Goal: Find specific page/section: Find specific page/section

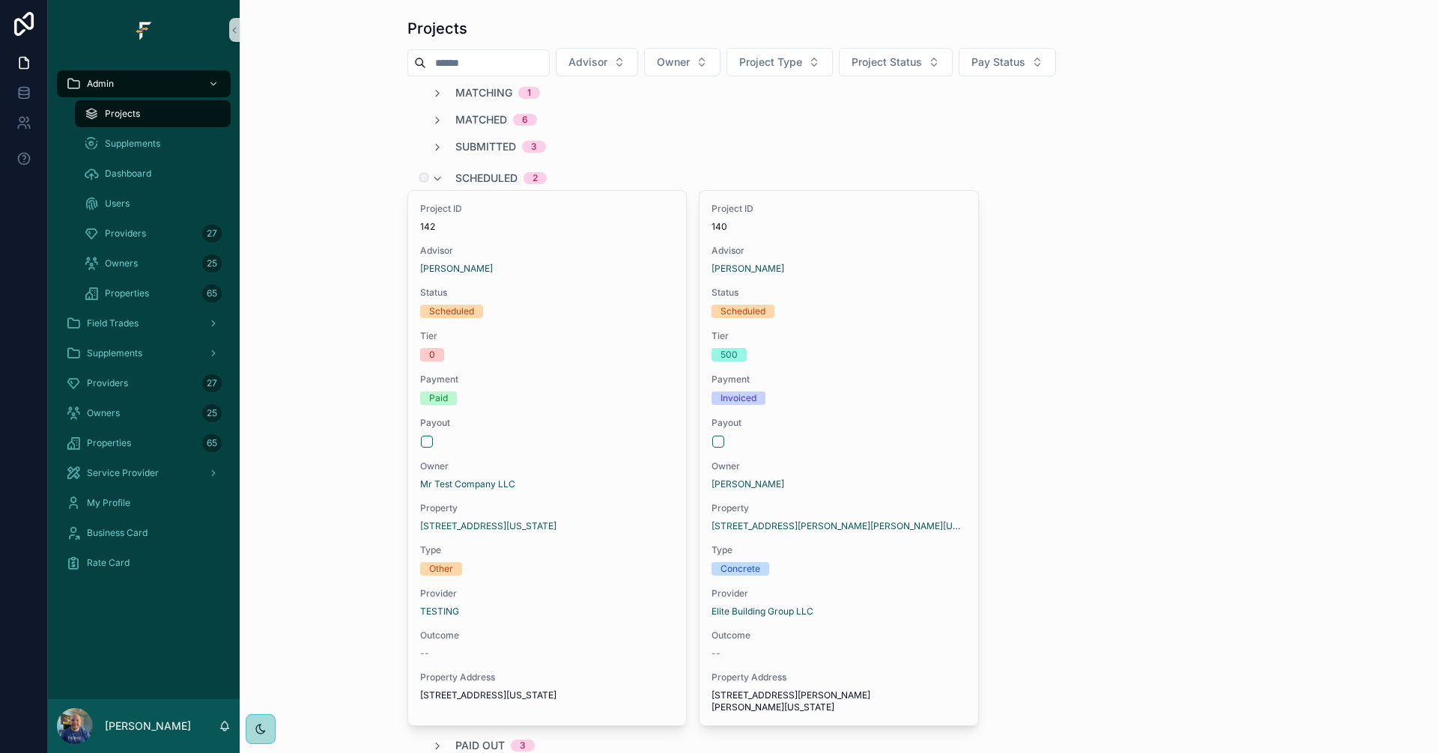
click at [485, 183] on span "Scheduled" at bounding box center [486, 178] width 62 height 15
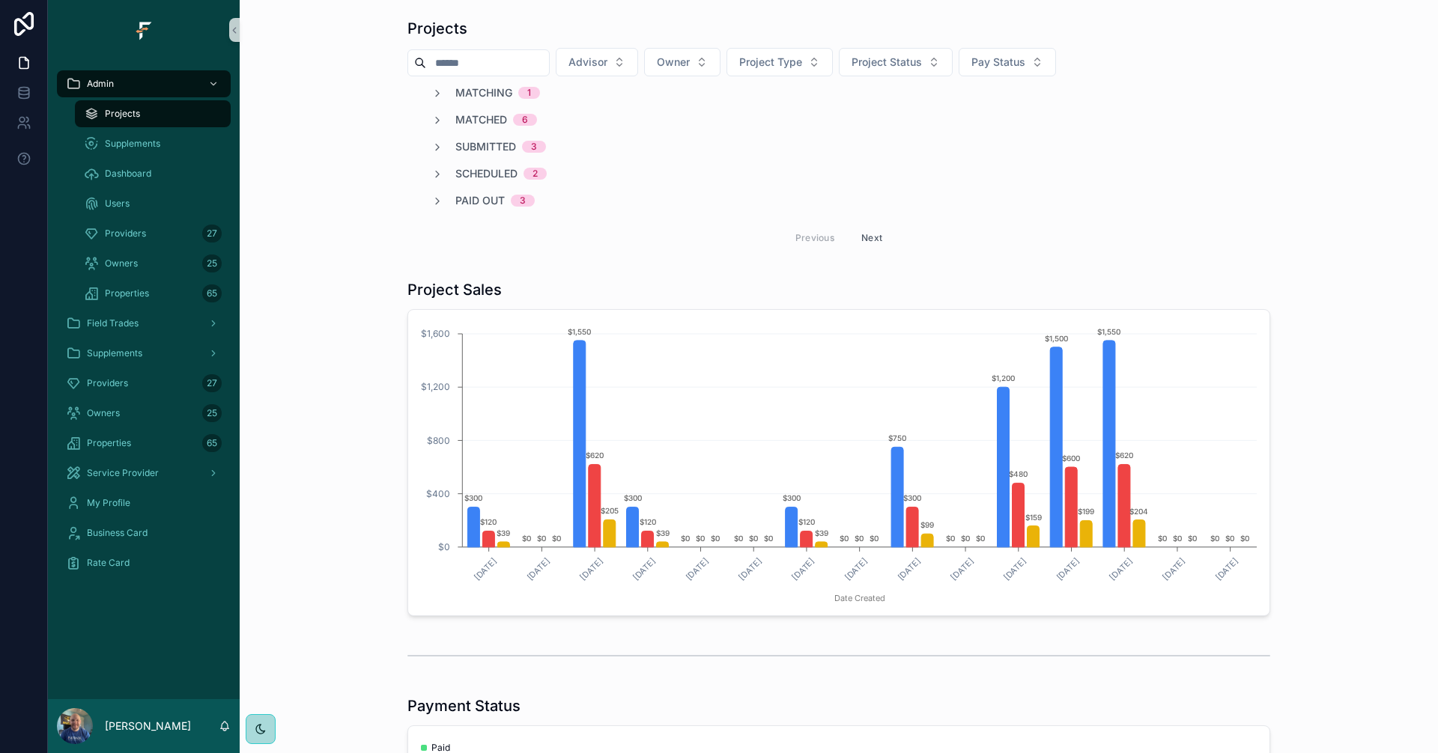
click at [872, 235] on button "Next" at bounding box center [872, 237] width 42 height 23
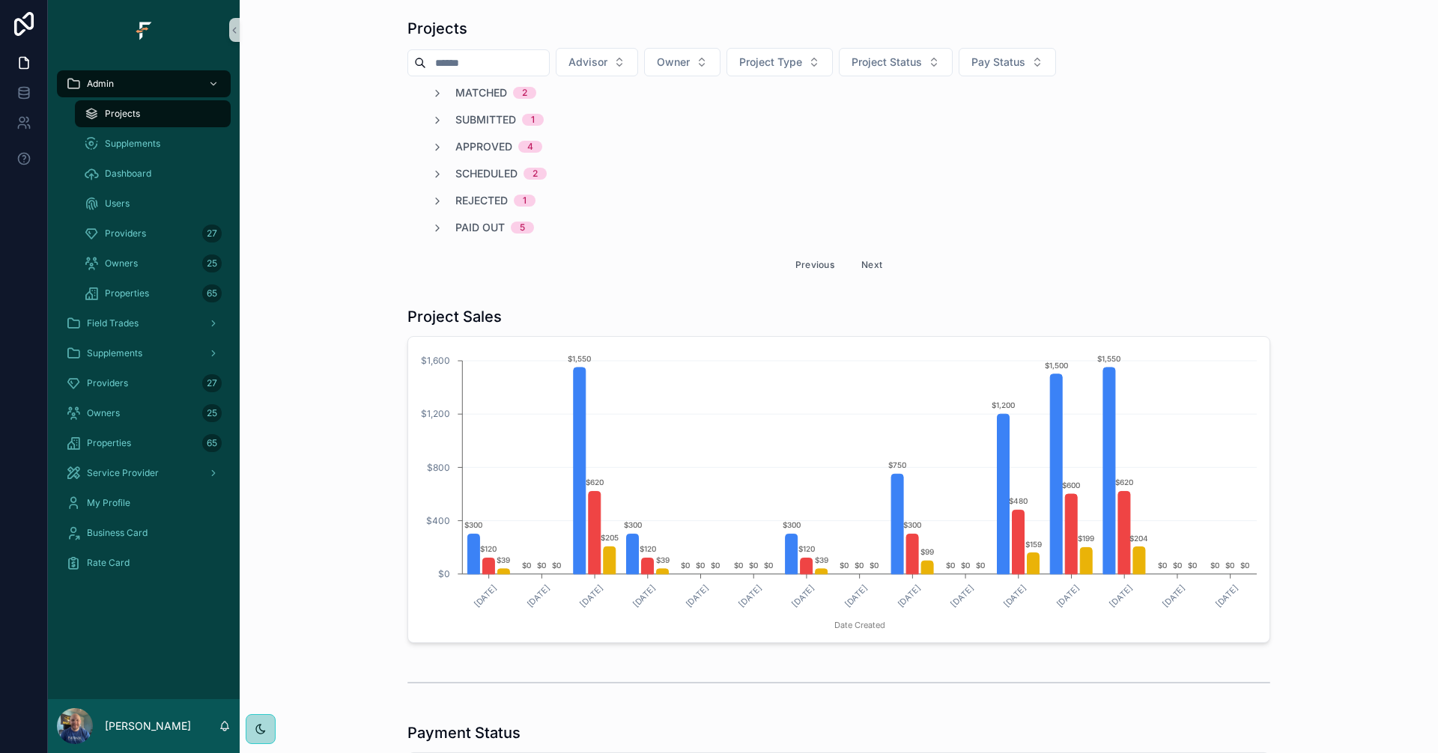
click at [869, 262] on button "Next" at bounding box center [872, 264] width 42 height 23
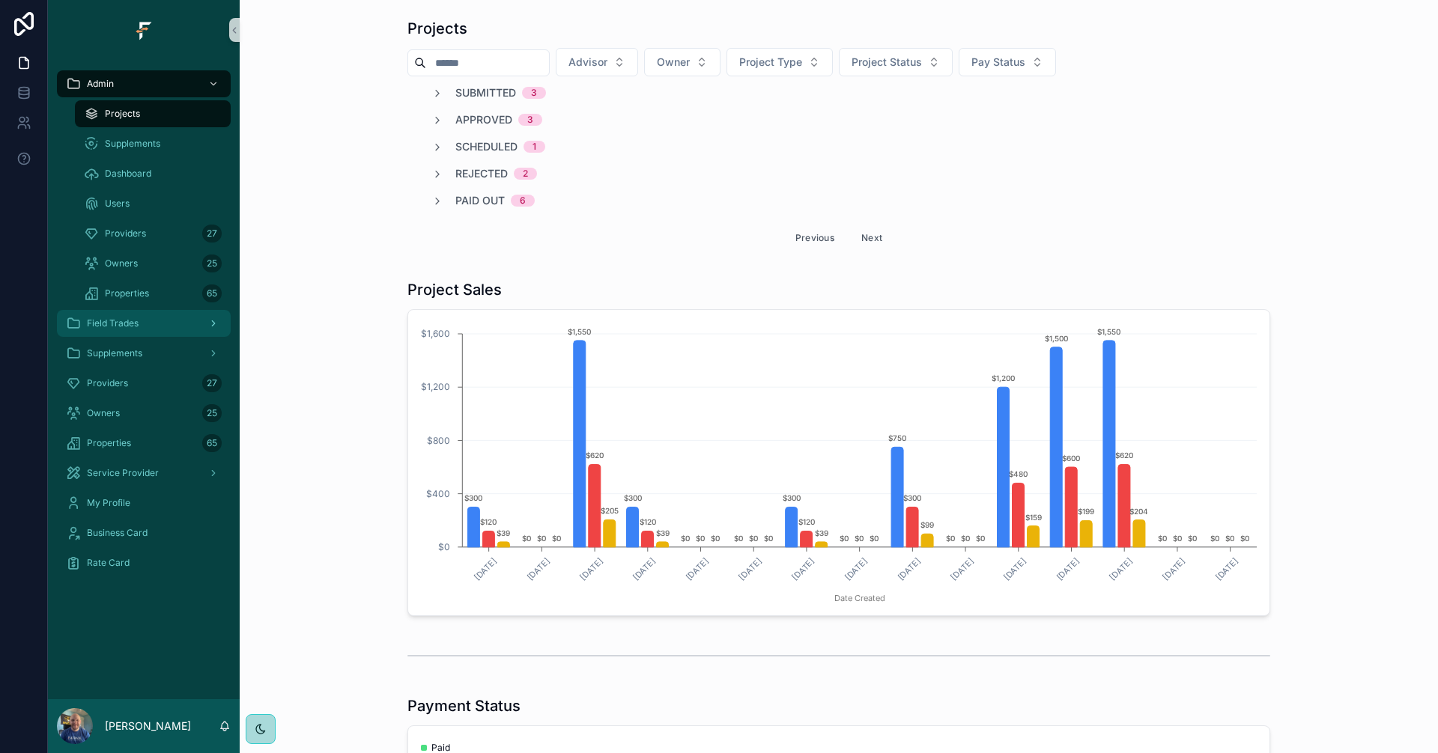
click at [133, 318] on span "Field Trades" at bounding box center [113, 323] width 52 height 12
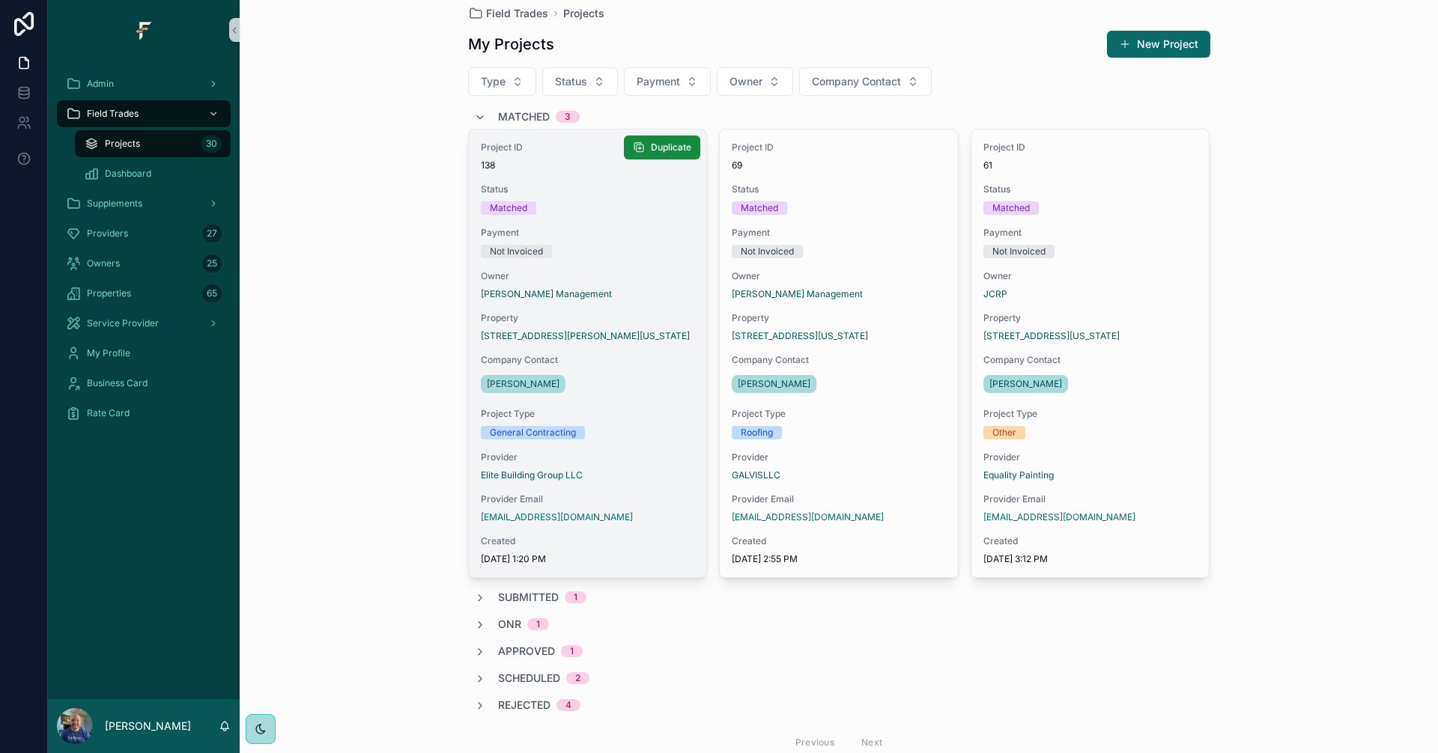
scroll to position [73, 0]
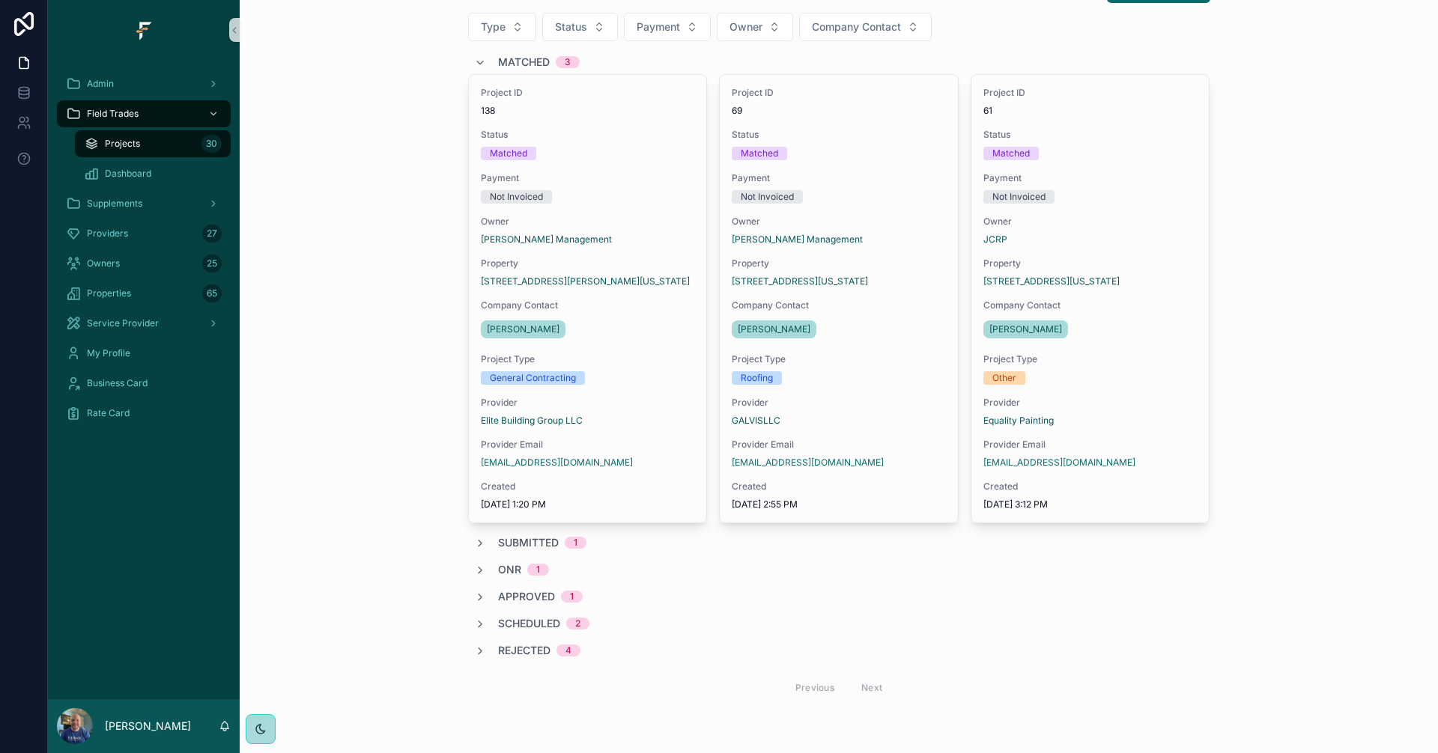
click at [525, 65] on span "Matched" at bounding box center [524, 62] width 52 height 15
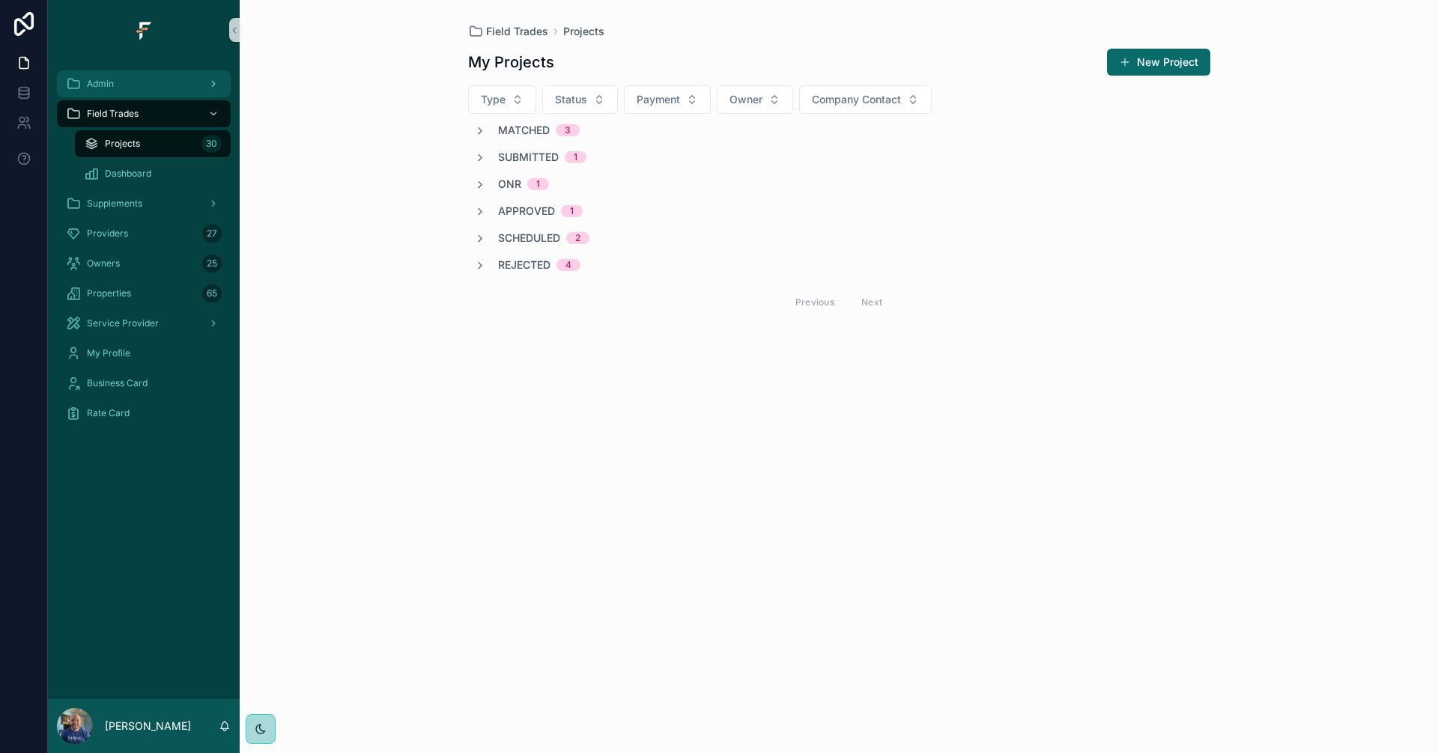
click at [141, 80] on div "Admin" at bounding box center [144, 84] width 156 height 24
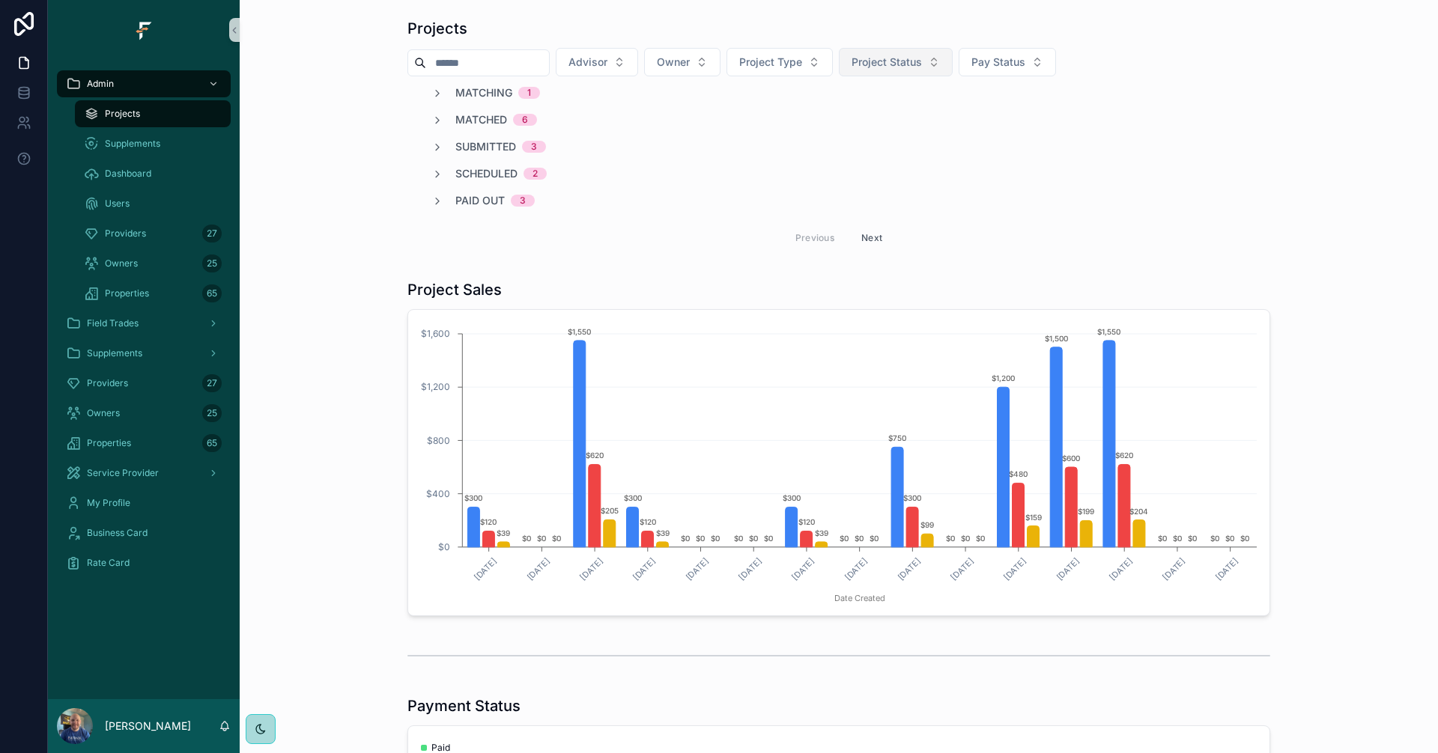
click at [922, 67] on span "Project Status" at bounding box center [886, 62] width 70 height 15
click at [900, 317] on div "Paid Out" at bounding box center [928, 317] width 180 height 24
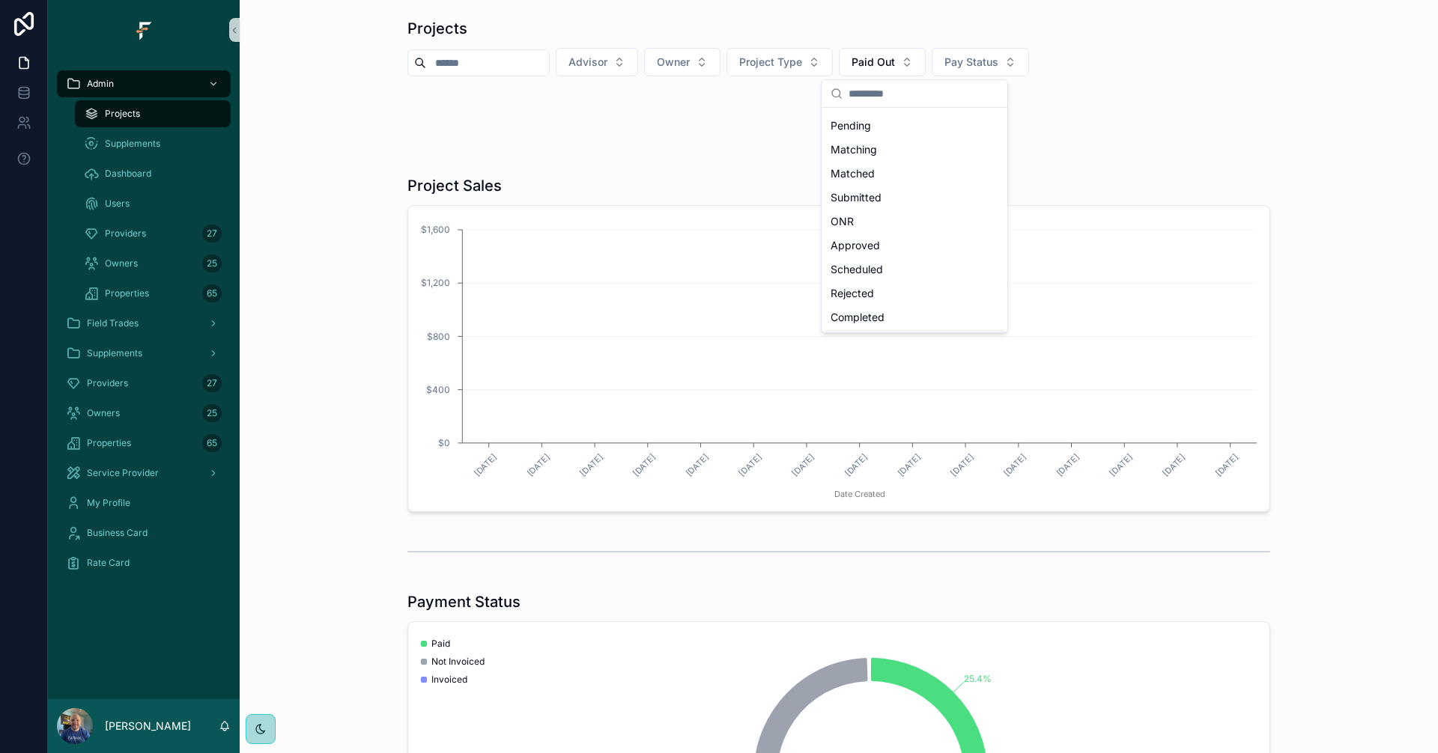
scroll to position [45, 0]
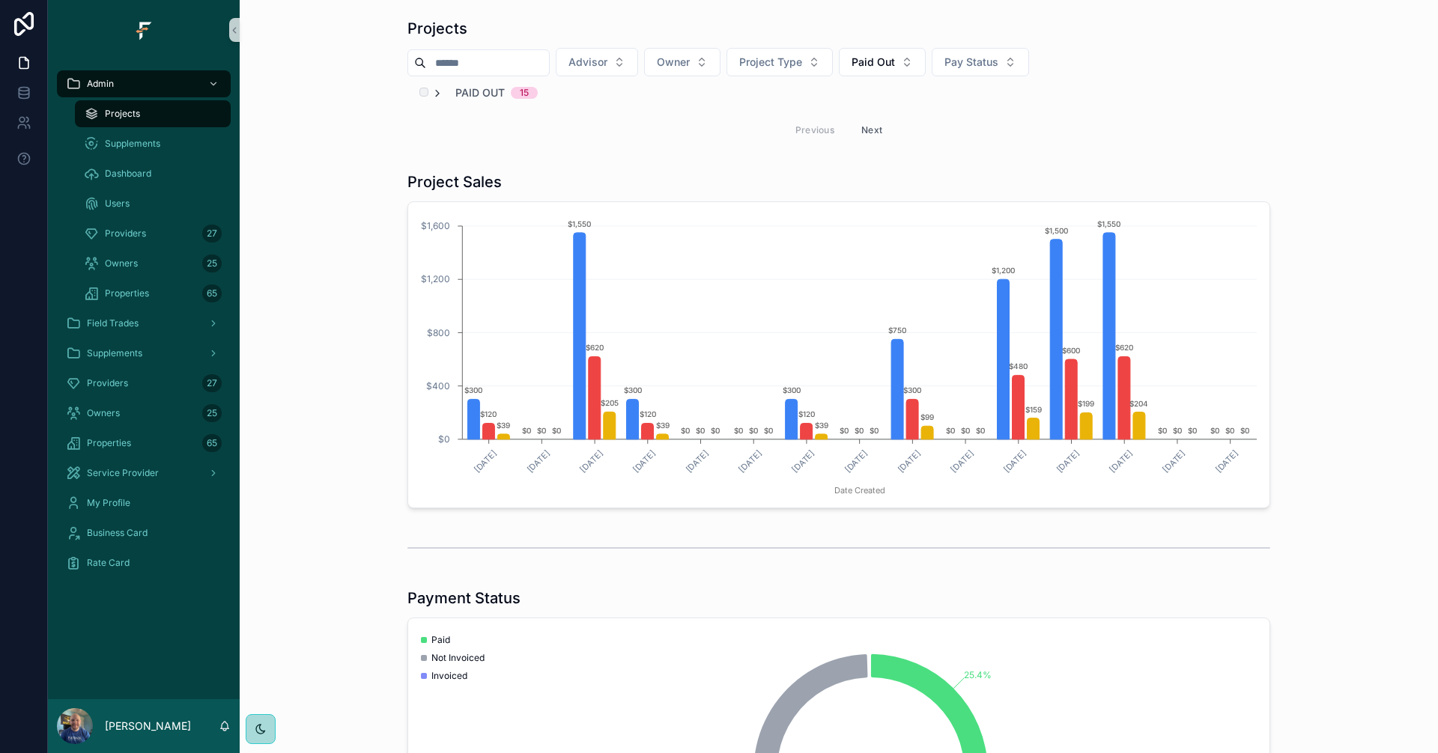
click at [436, 98] on icon "scrollable content" at bounding box center [437, 94] width 12 height 12
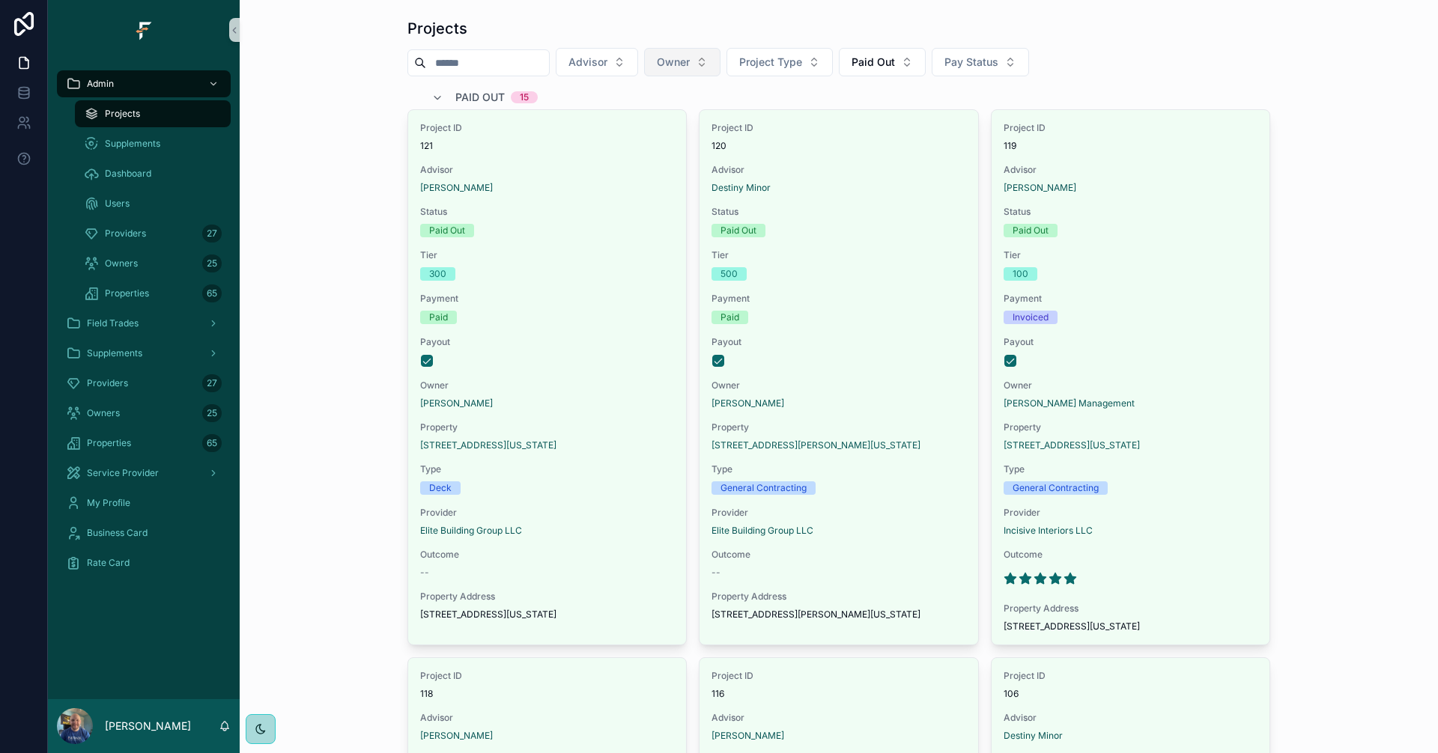
click at [708, 48] on button "Owner" at bounding box center [682, 62] width 76 height 28
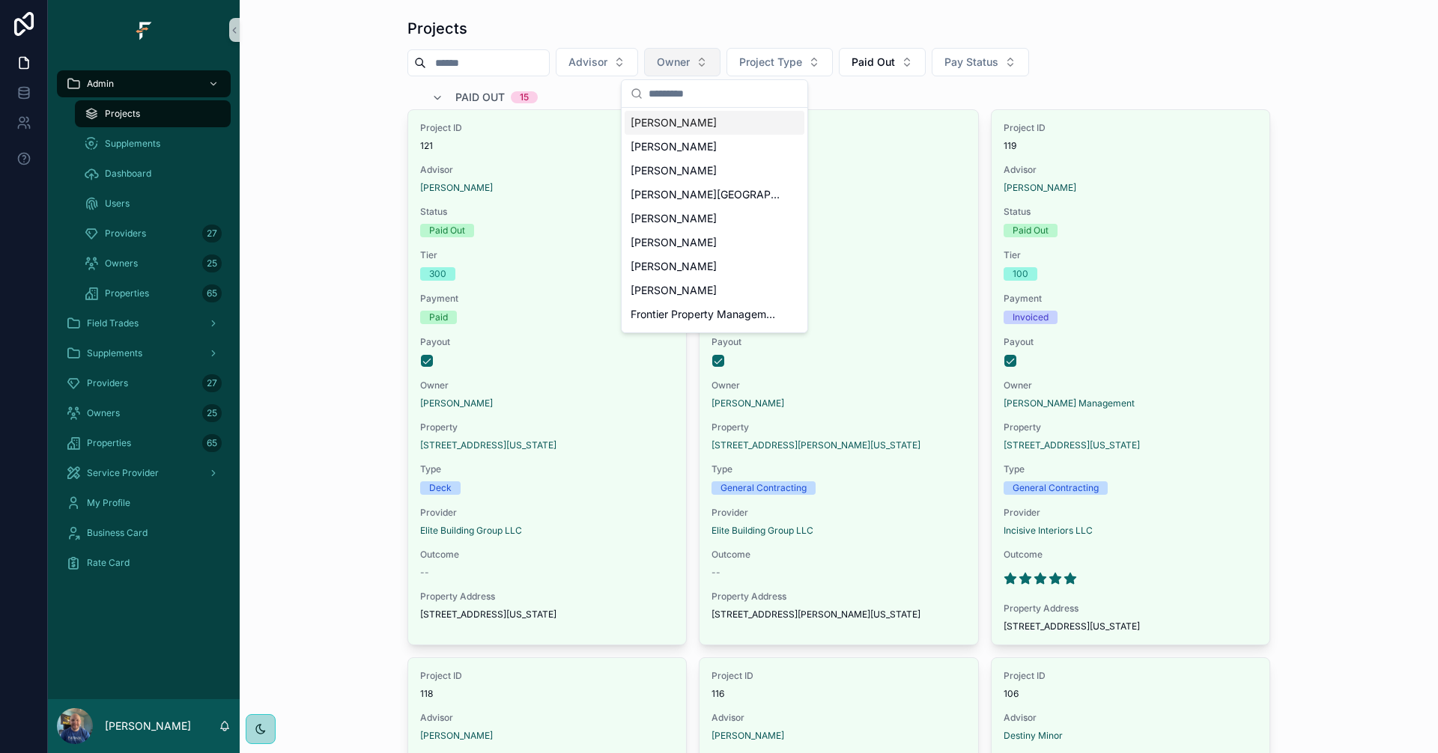
click at [690, 58] on span "Owner" at bounding box center [673, 62] width 33 height 15
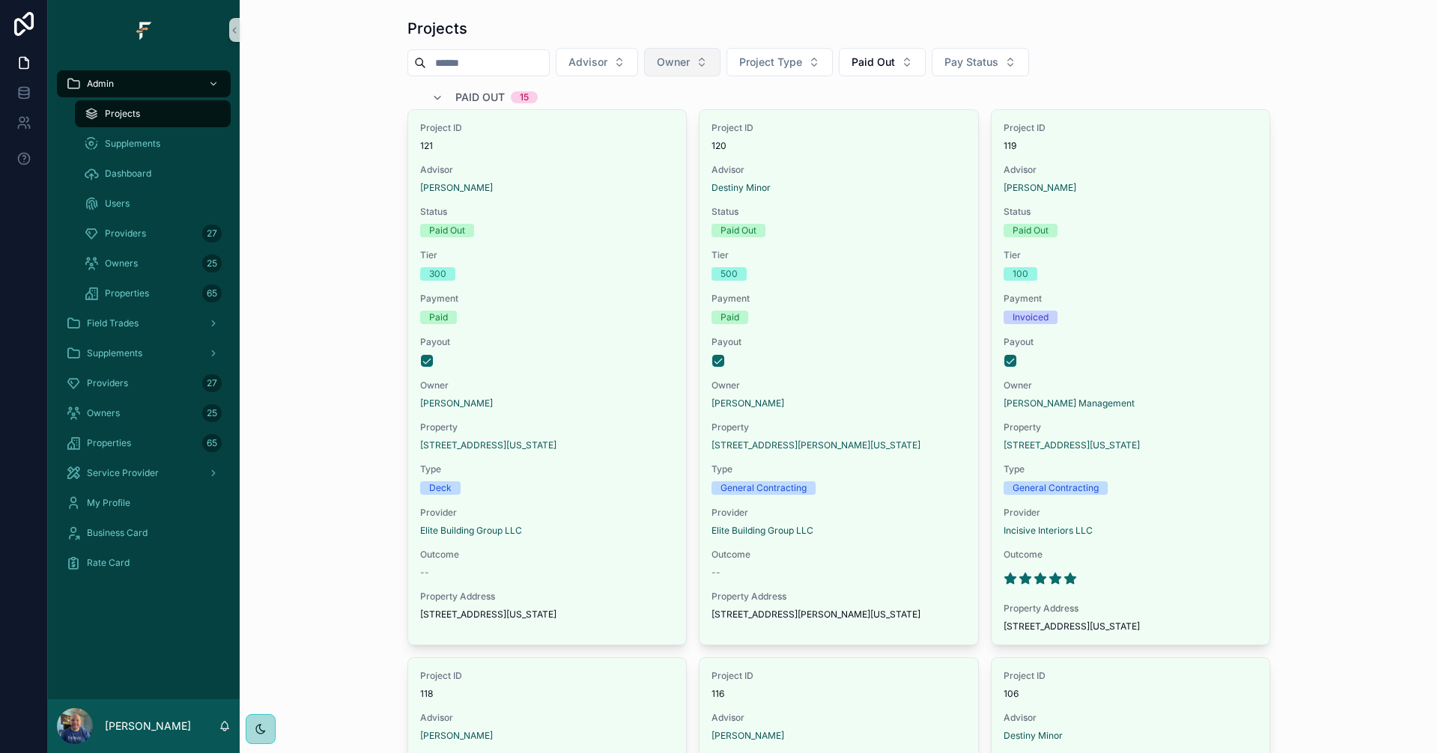
click at [690, 55] on span "Owner" at bounding box center [673, 62] width 33 height 15
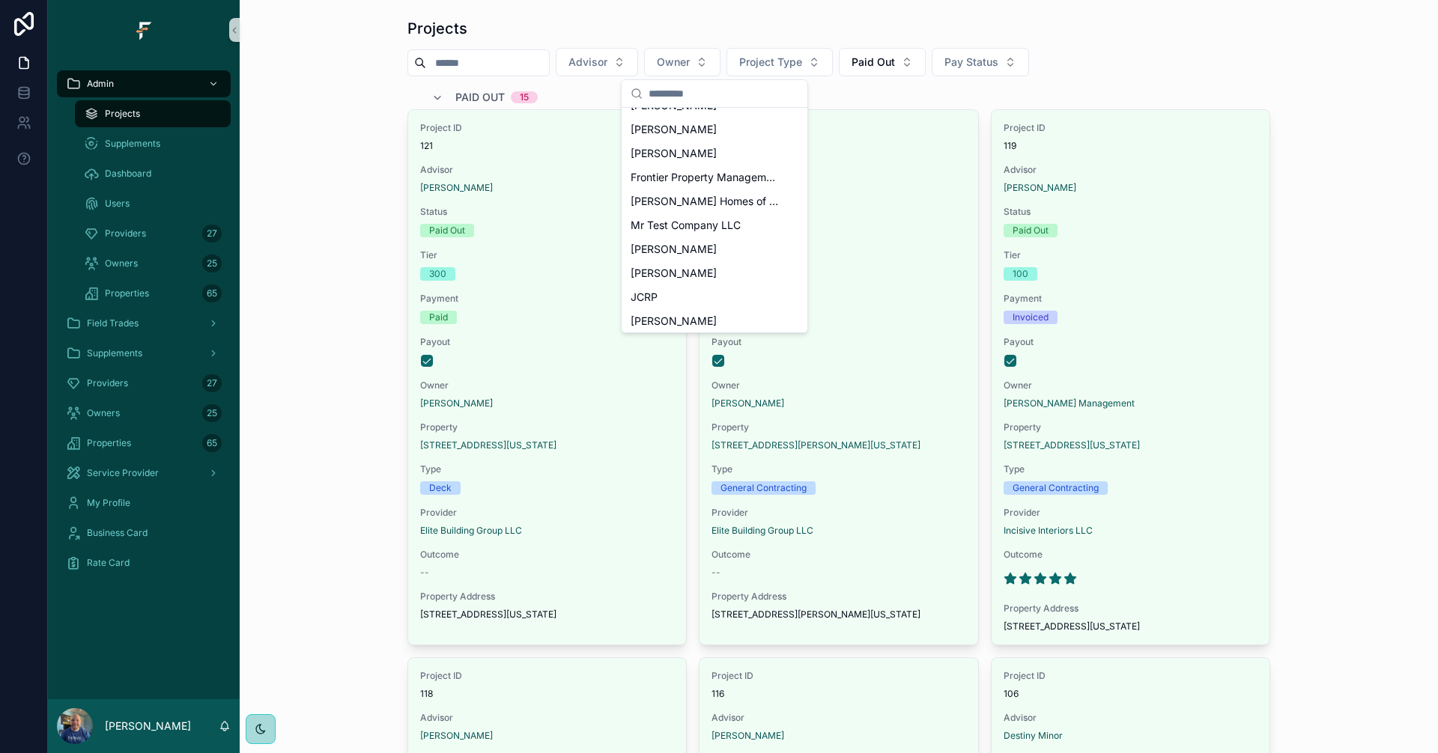
scroll to position [0, 0]
click at [690, 55] on span "Owner" at bounding box center [673, 62] width 33 height 15
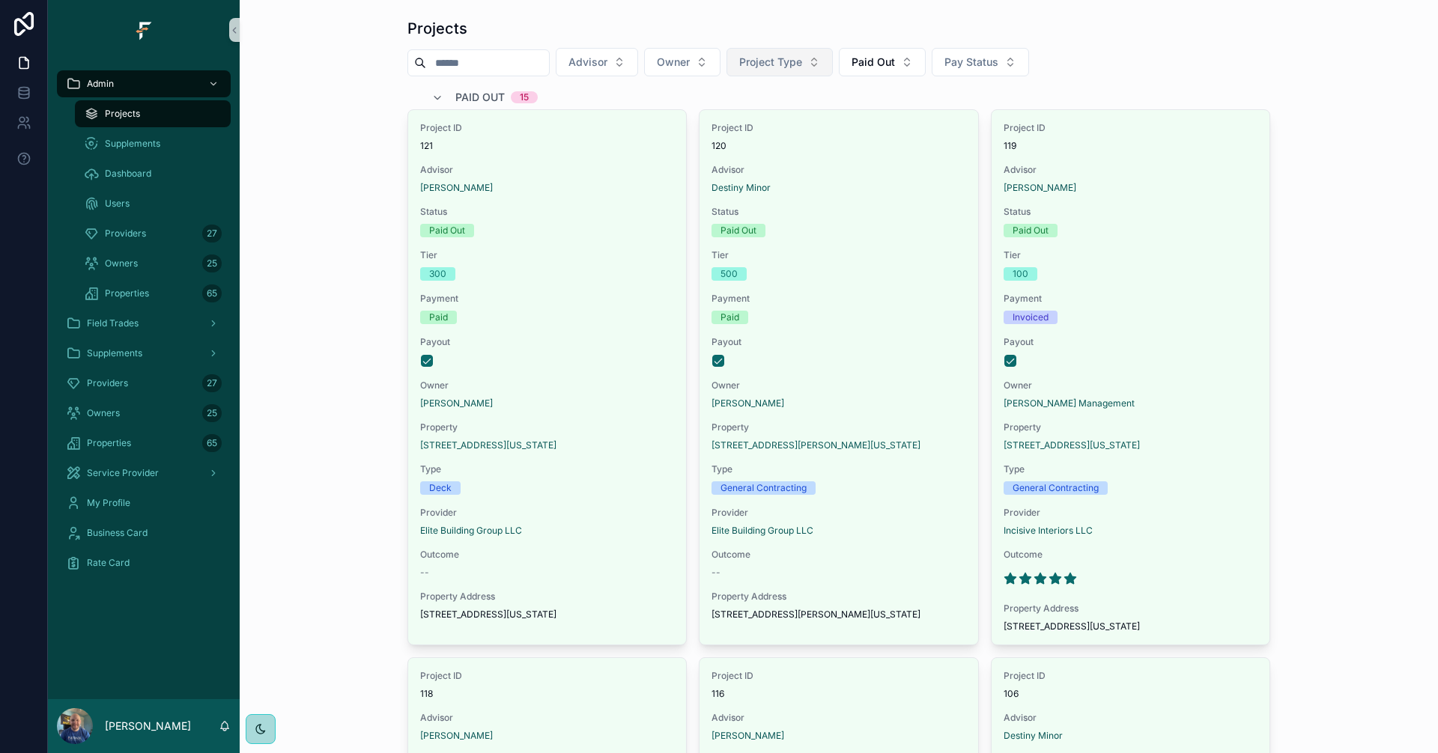
click at [802, 59] on span "Project Type" at bounding box center [770, 62] width 63 height 15
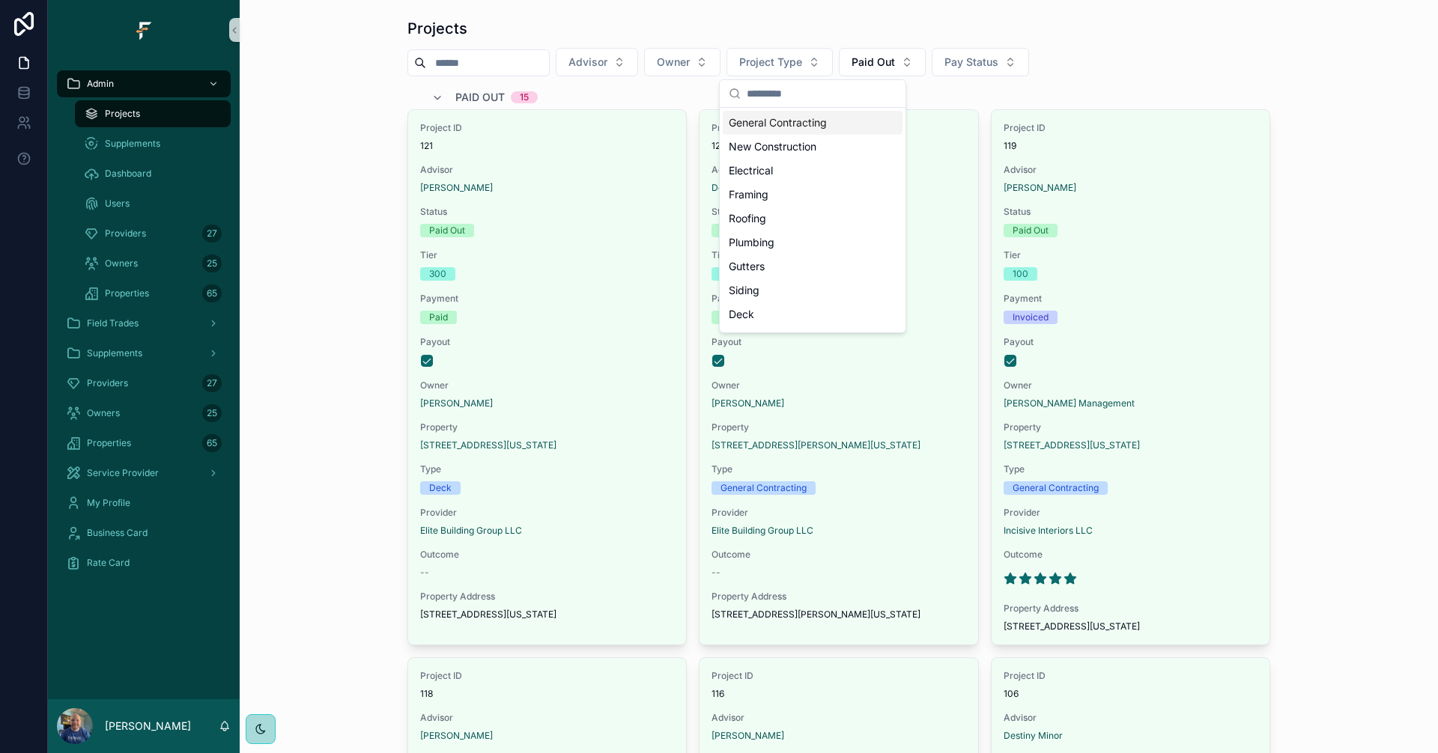
click at [824, 121] on div "General Contracting" at bounding box center [813, 123] width 180 height 24
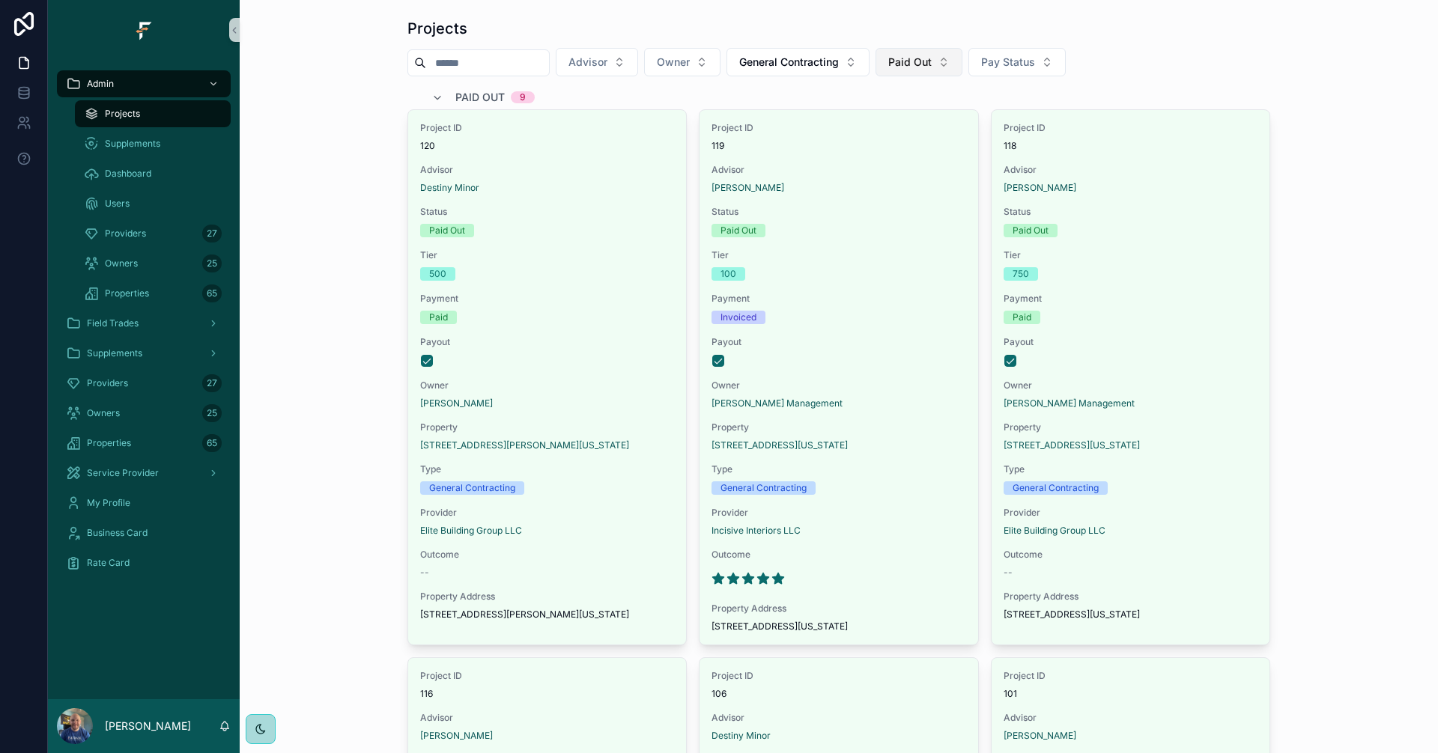
click at [962, 76] on button "Paid Out" at bounding box center [918, 62] width 87 height 28
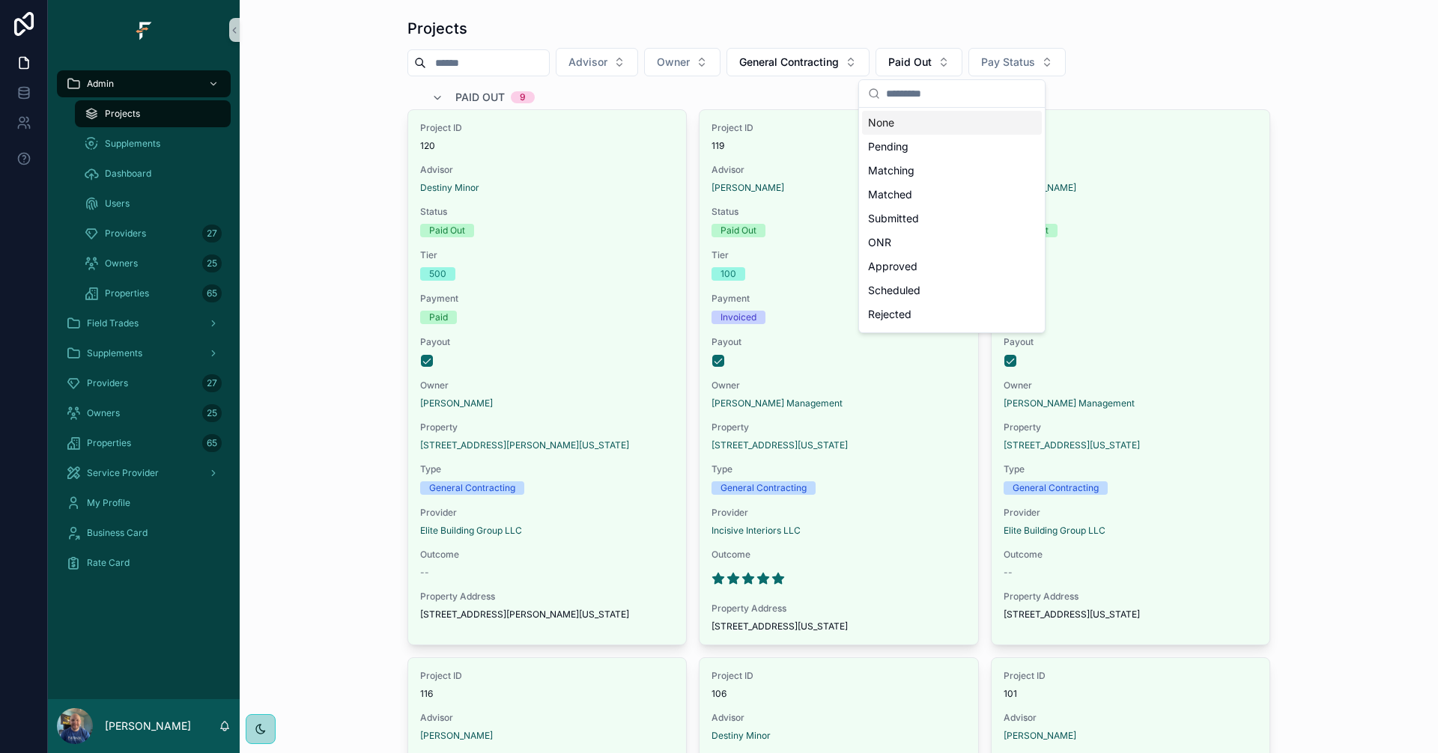
click at [949, 127] on div "None" at bounding box center [952, 123] width 180 height 24
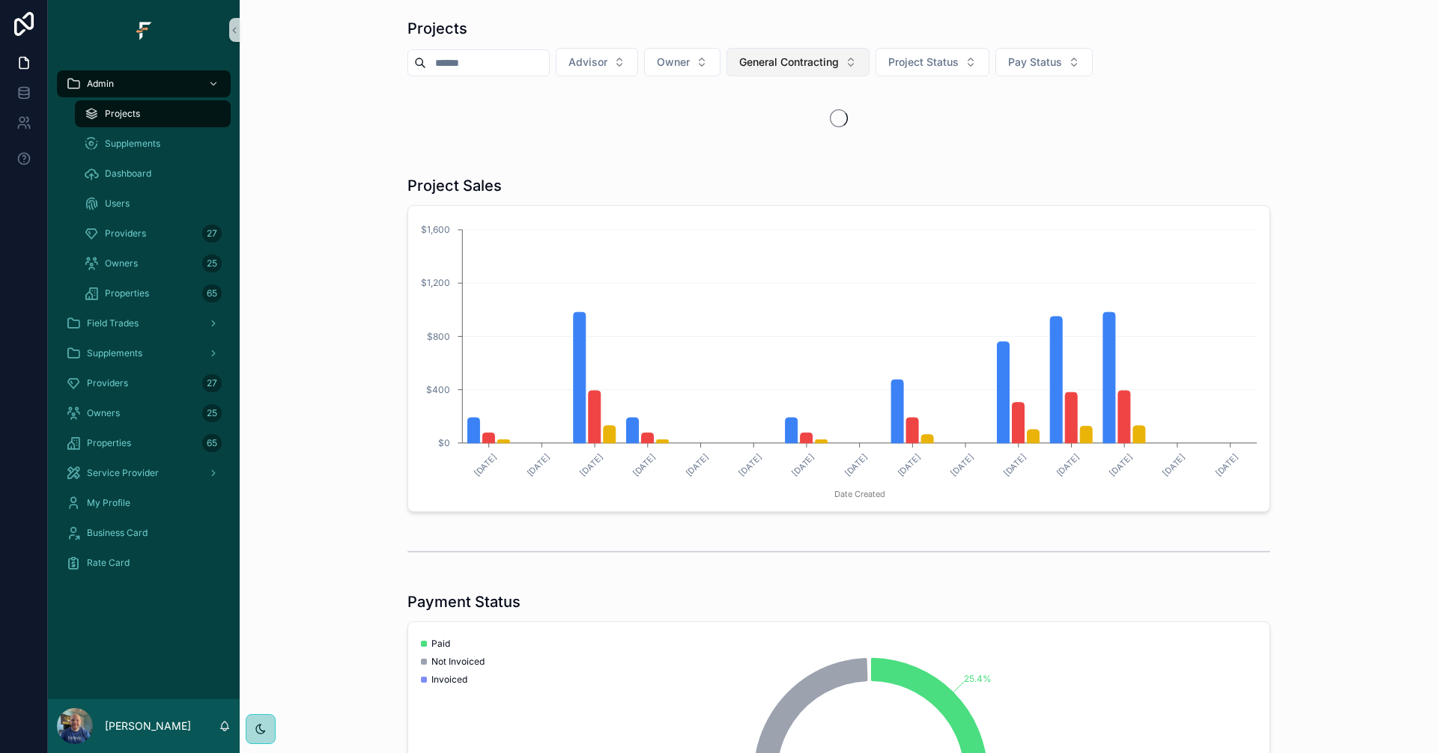
click at [869, 61] on button "General Contracting" at bounding box center [797, 62] width 143 height 28
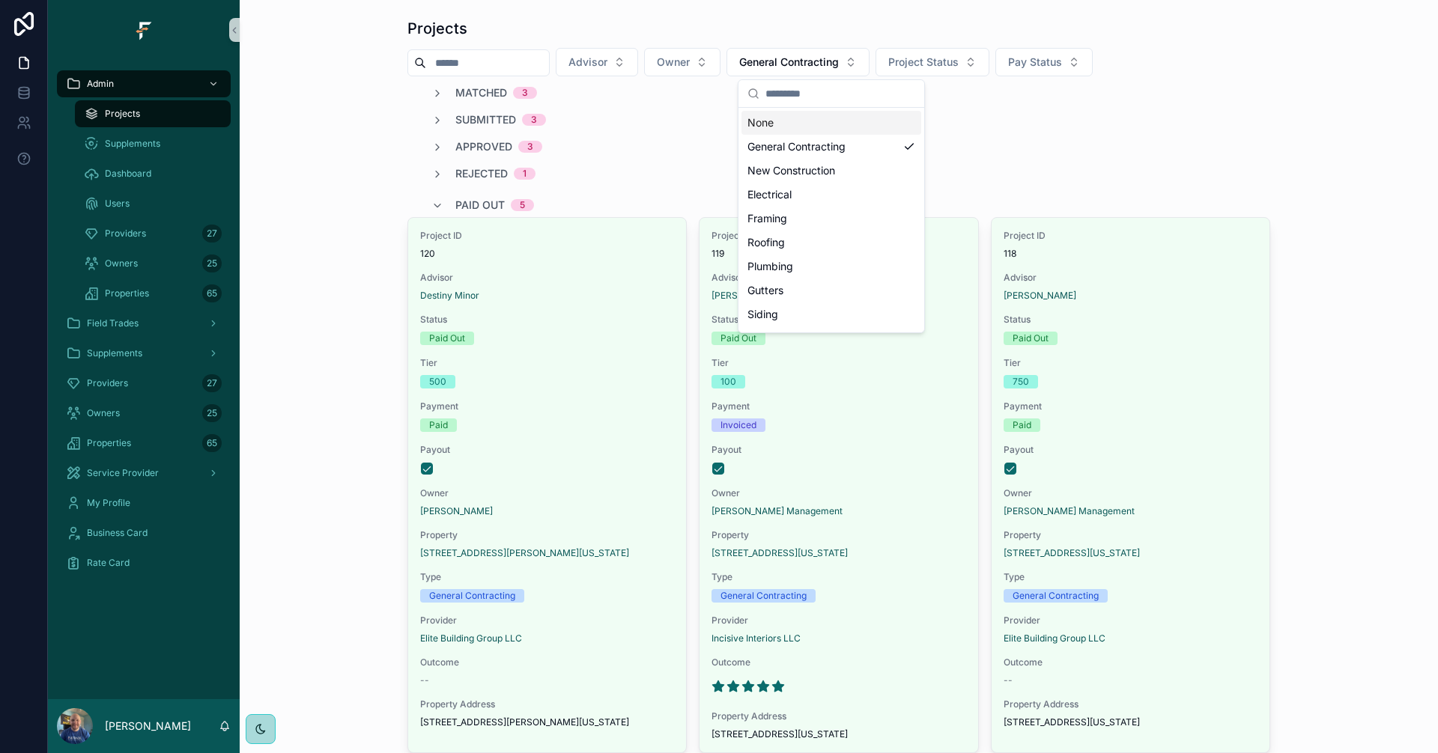
click at [854, 124] on div "None" at bounding box center [831, 123] width 180 height 24
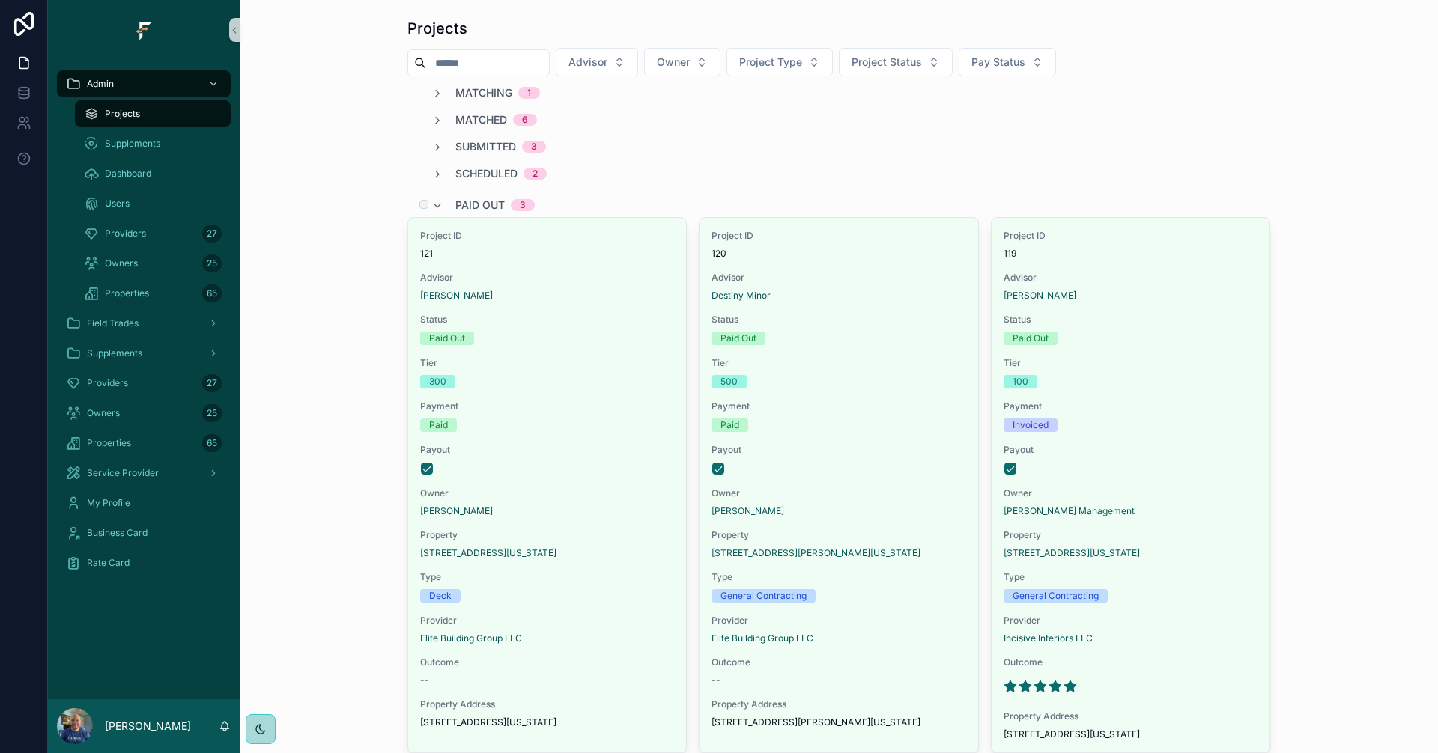
click at [461, 200] on span "Paid Out" at bounding box center [479, 205] width 49 height 15
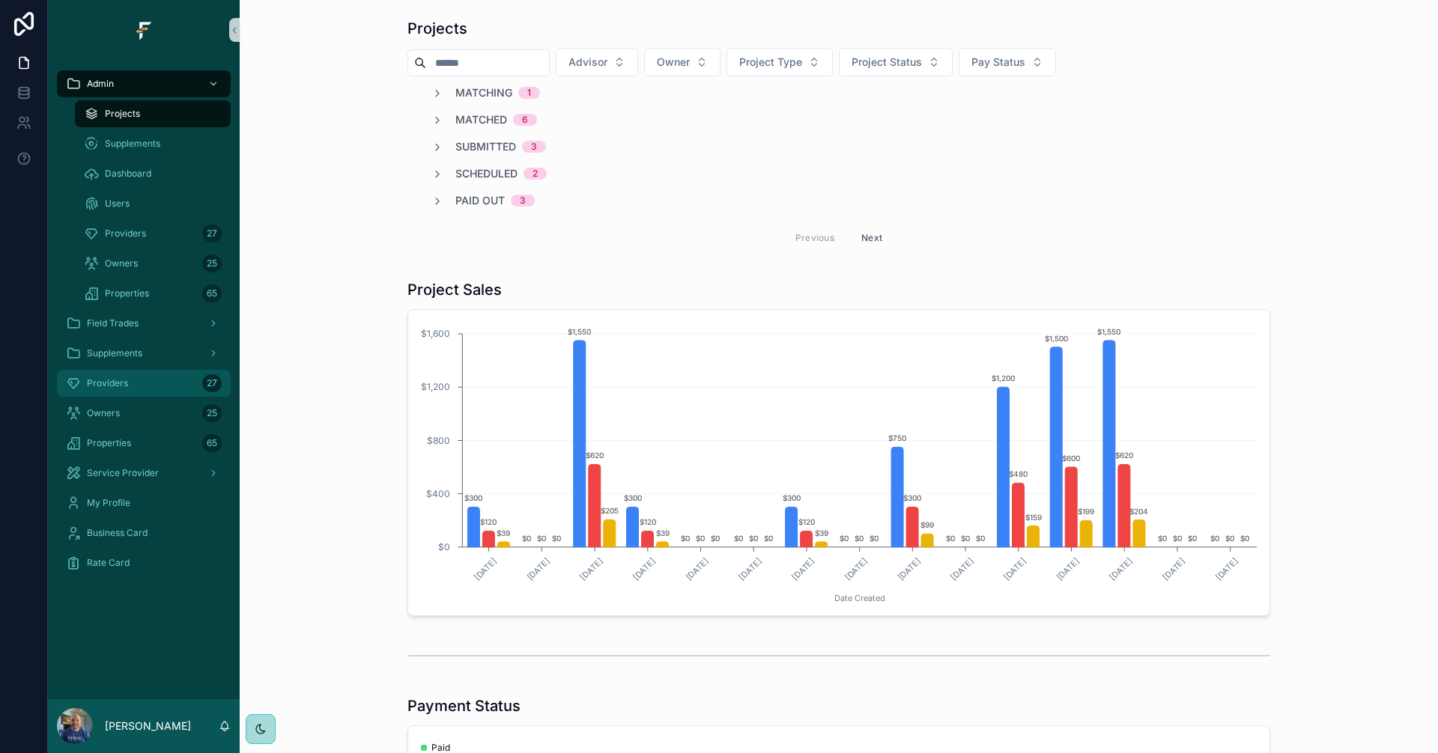
click at [175, 392] on div "Providers 27" at bounding box center [144, 383] width 156 height 24
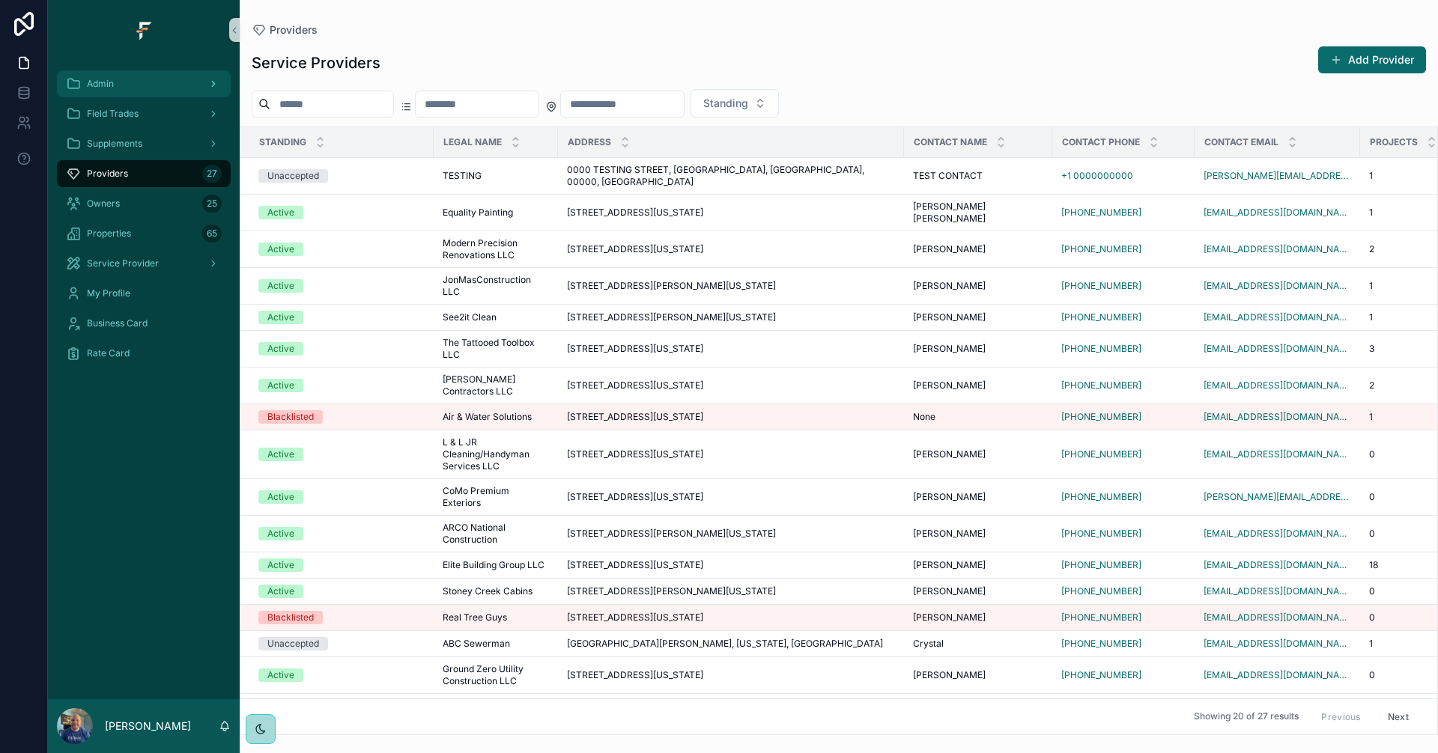
click at [151, 87] on div "Admin" at bounding box center [144, 84] width 156 height 24
